Goal: Task Accomplishment & Management: Complete application form

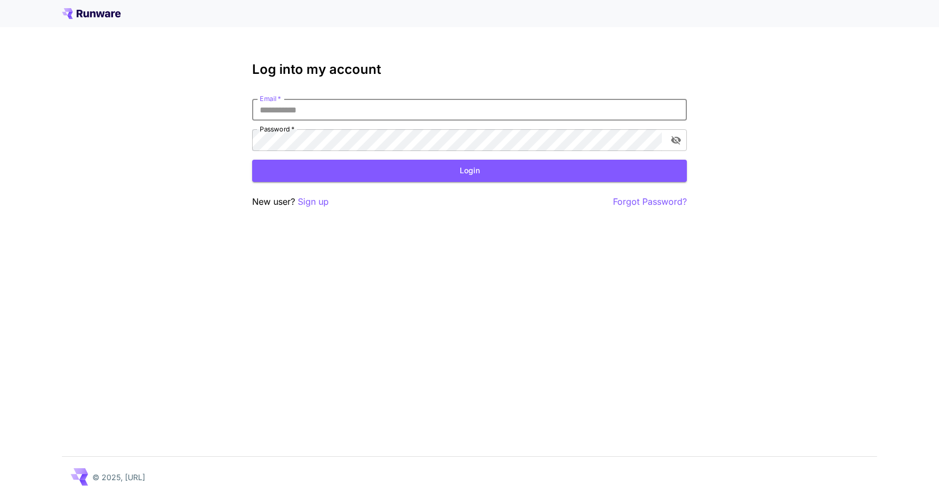
click at [301, 111] on input "Email   *" at bounding box center [469, 110] width 435 height 22
click at [301, 112] on input "Email   *" at bounding box center [469, 110] width 435 height 22
click at [277, 109] on input "Email   *" at bounding box center [469, 110] width 435 height 22
type input "*"
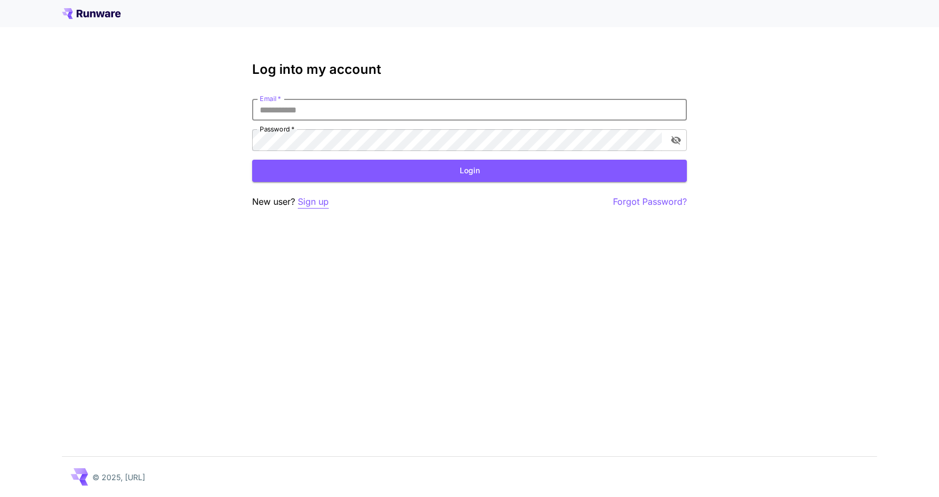
click at [319, 203] on p "Sign up" at bounding box center [313, 202] width 31 height 14
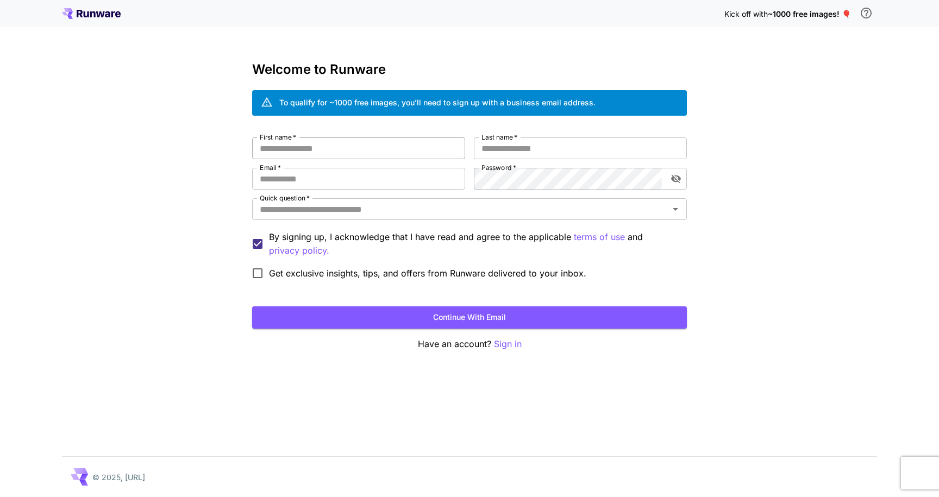
click at [371, 152] on input "First name   *" at bounding box center [358, 149] width 213 height 22
type input "*"
type input "*****"
type input "******"
type input "**********"
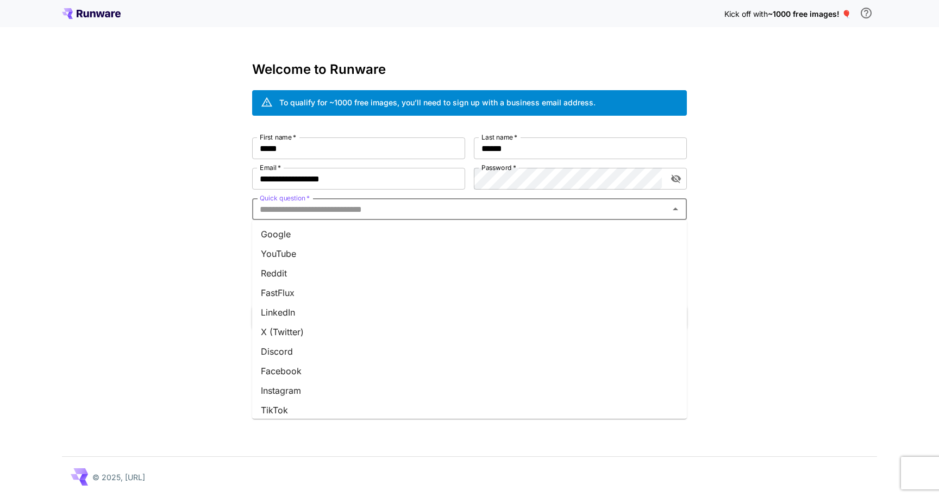
click at [310, 213] on input "Quick question   *" at bounding box center [460, 209] width 410 height 15
click at [303, 391] on li "Team invite" at bounding box center [469, 386] width 435 height 20
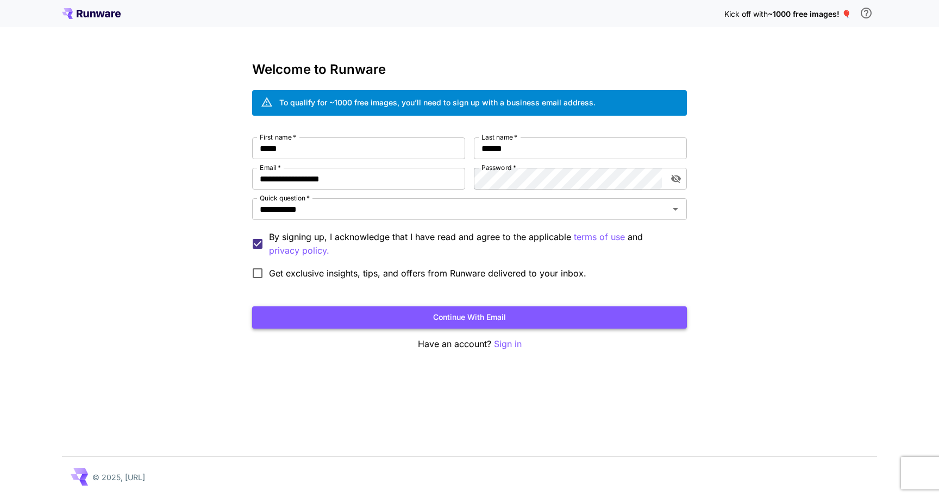
click at [428, 318] on button "Continue with email" at bounding box center [469, 318] width 435 height 22
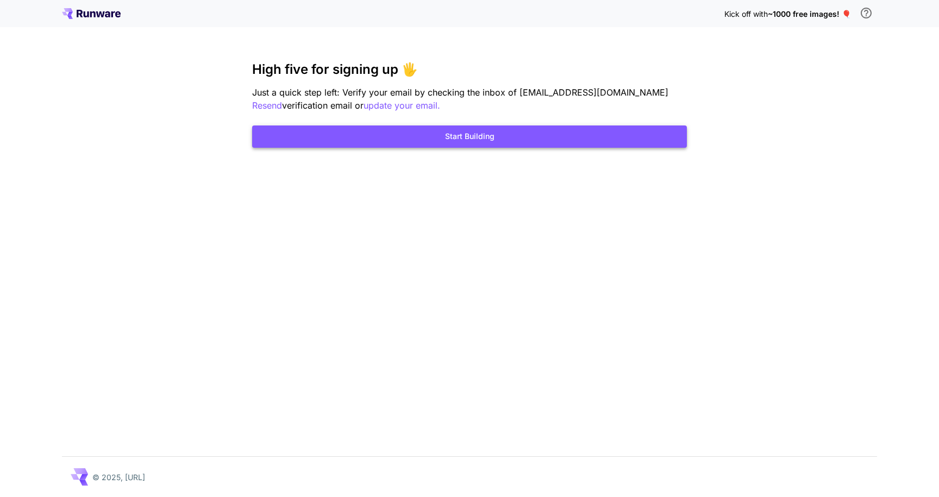
click at [494, 143] on button "Start Building" at bounding box center [469, 137] width 435 height 22
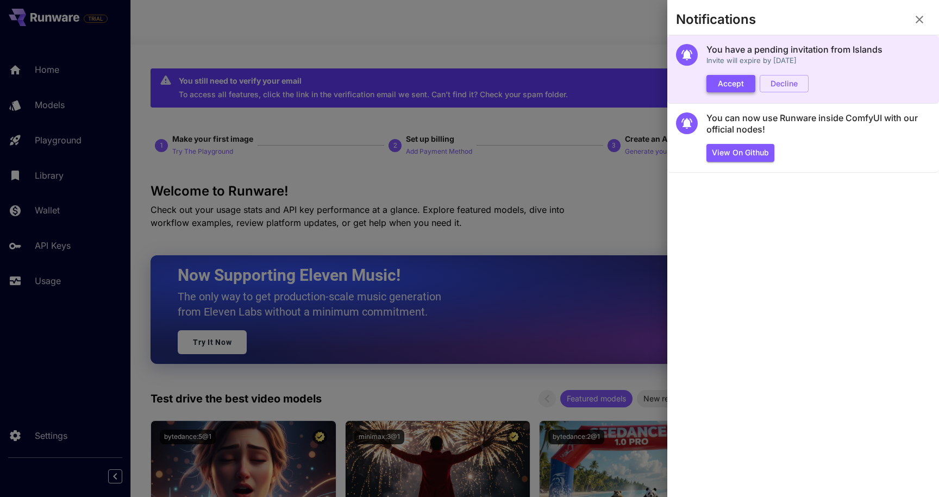
click at [731, 88] on button "Accept" at bounding box center [731, 84] width 49 height 18
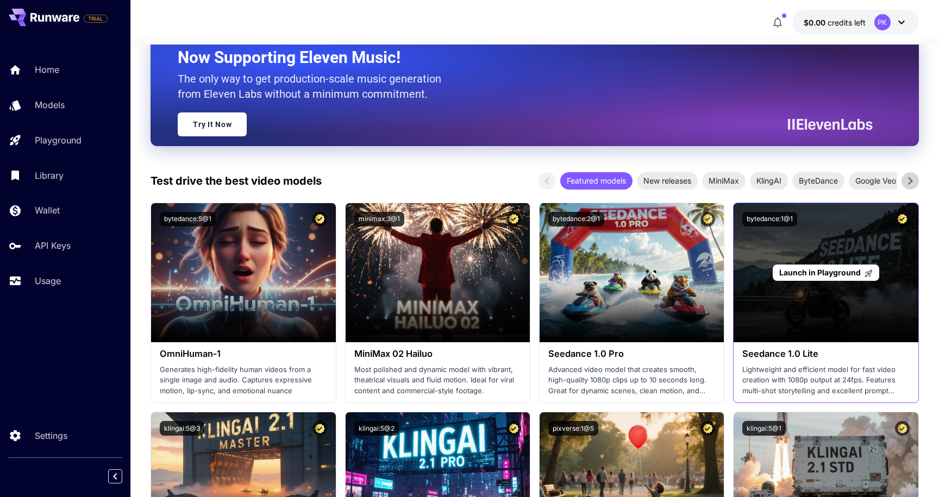
scroll to position [231, 0]
